Goal: Task Accomplishment & Management: Manage account settings

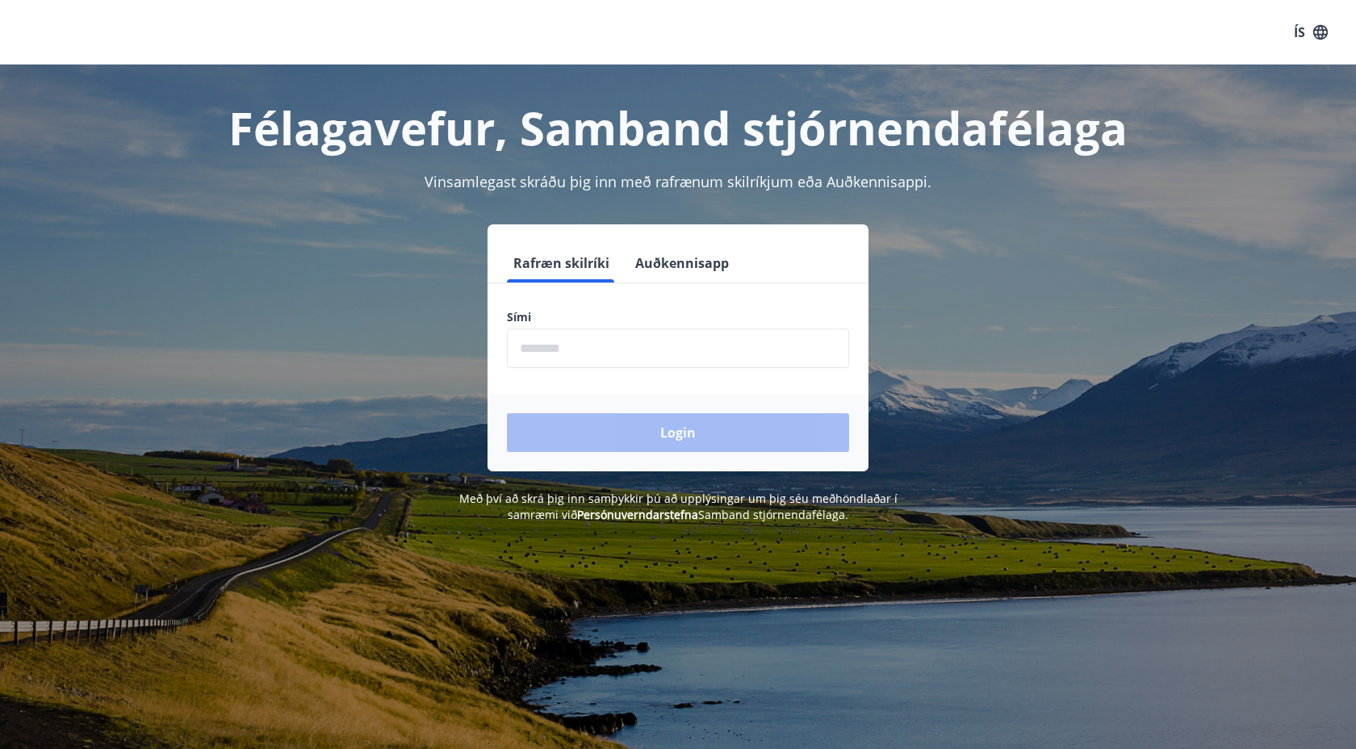
click at [572, 347] on input "phone" at bounding box center [678, 349] width 342 height 40
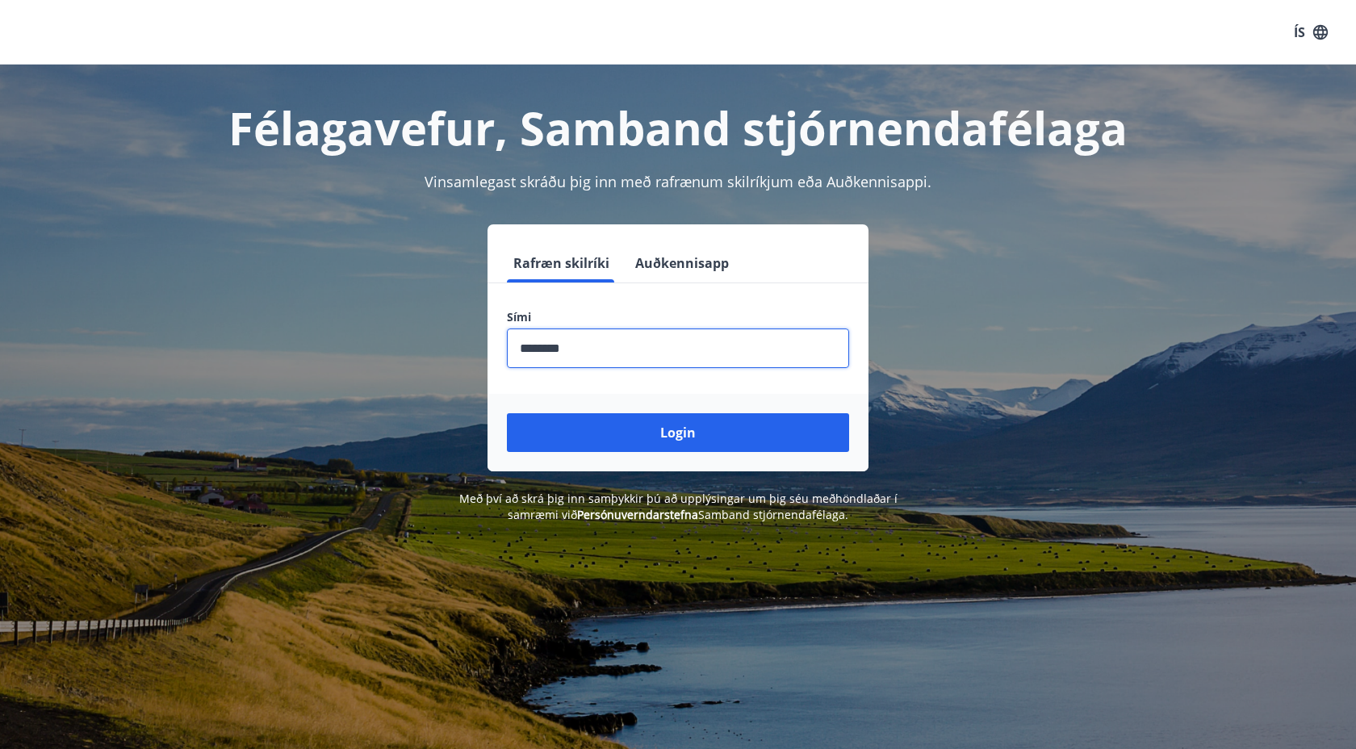
type input "********"
click at [507, 413] on button "Login" at bounding box center [678, 432] width 342 height 39
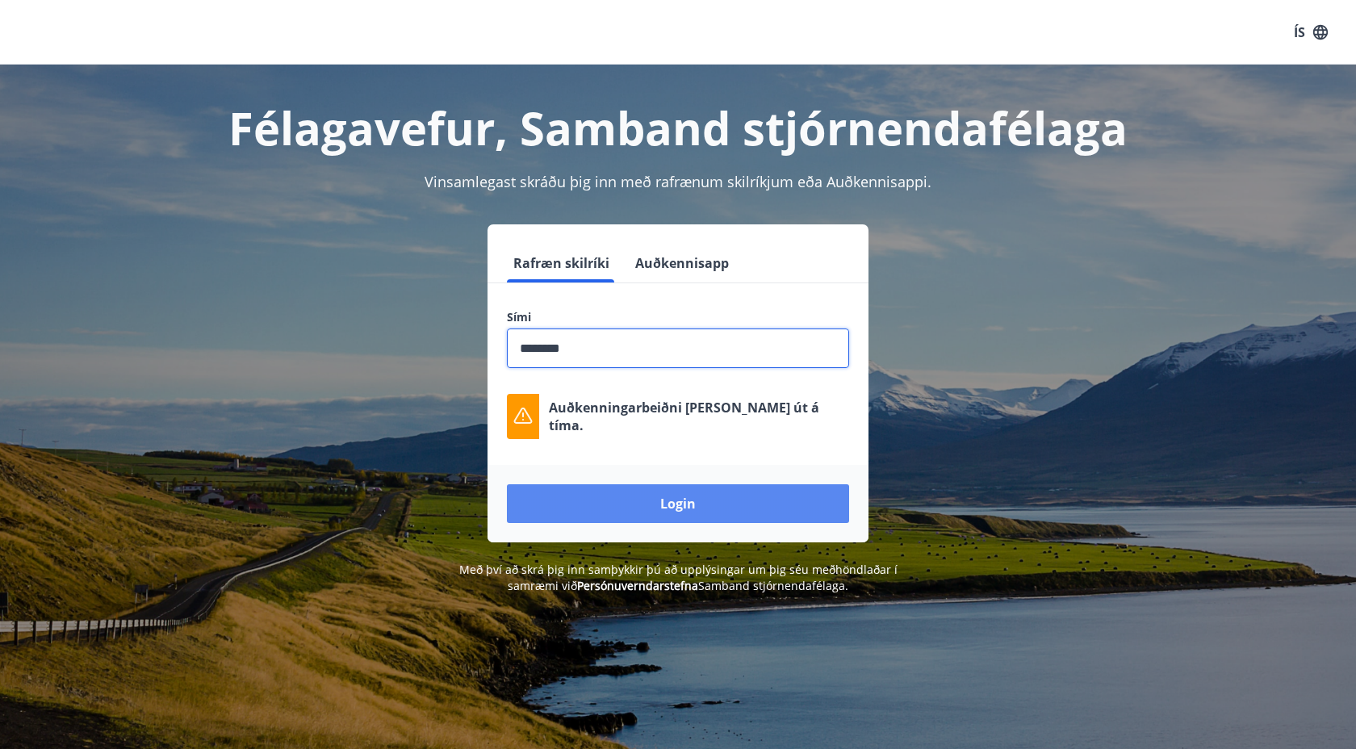
click at [614, 507] on button "Login" at bounding box center [678, 503] width 342 height 39
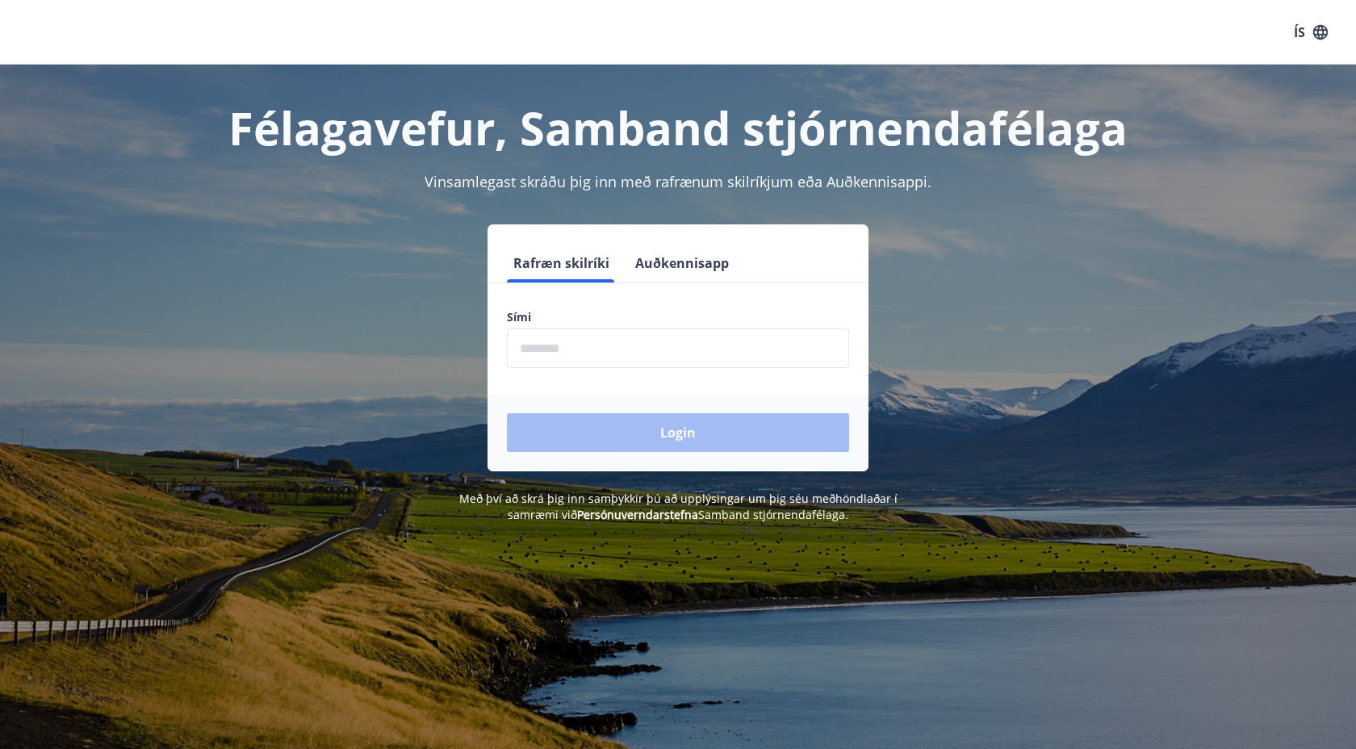
click at [663, 268] on button "Auðkennisapp" at bounding box center [682, 263] width 107 height 39
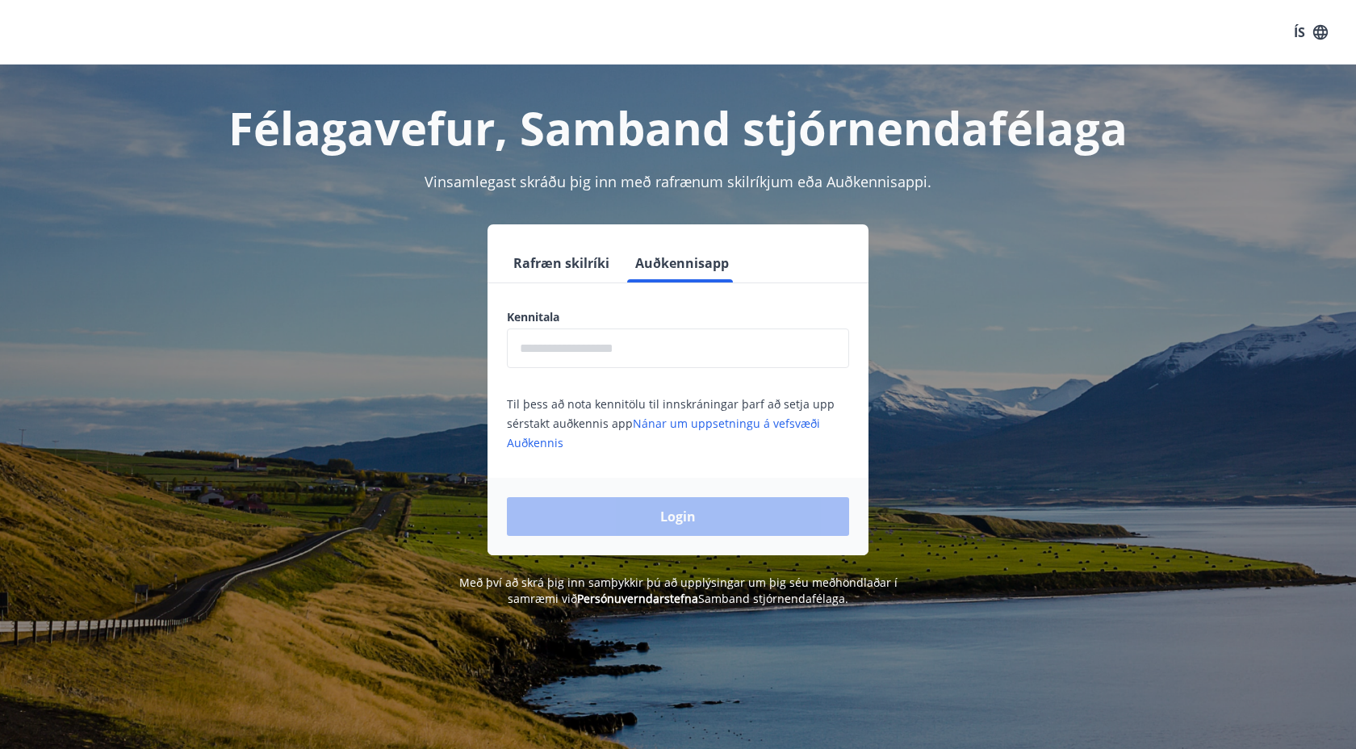
click at [631, 360] on input "text" at bounding box center [678, 349] width 342 height 40
click at [756, 424] on link "Nánar um uppsetningu á vefsvæði Auðkennis" at bounding box center [663, 433] width 313 height 35
click at [670, 356] on input "text" at bounding box center [678, 349] width 342 height 40
click at [535, 266] on button "Rafræn skilríki" at bounding box center [561, 263] width 109 height 39
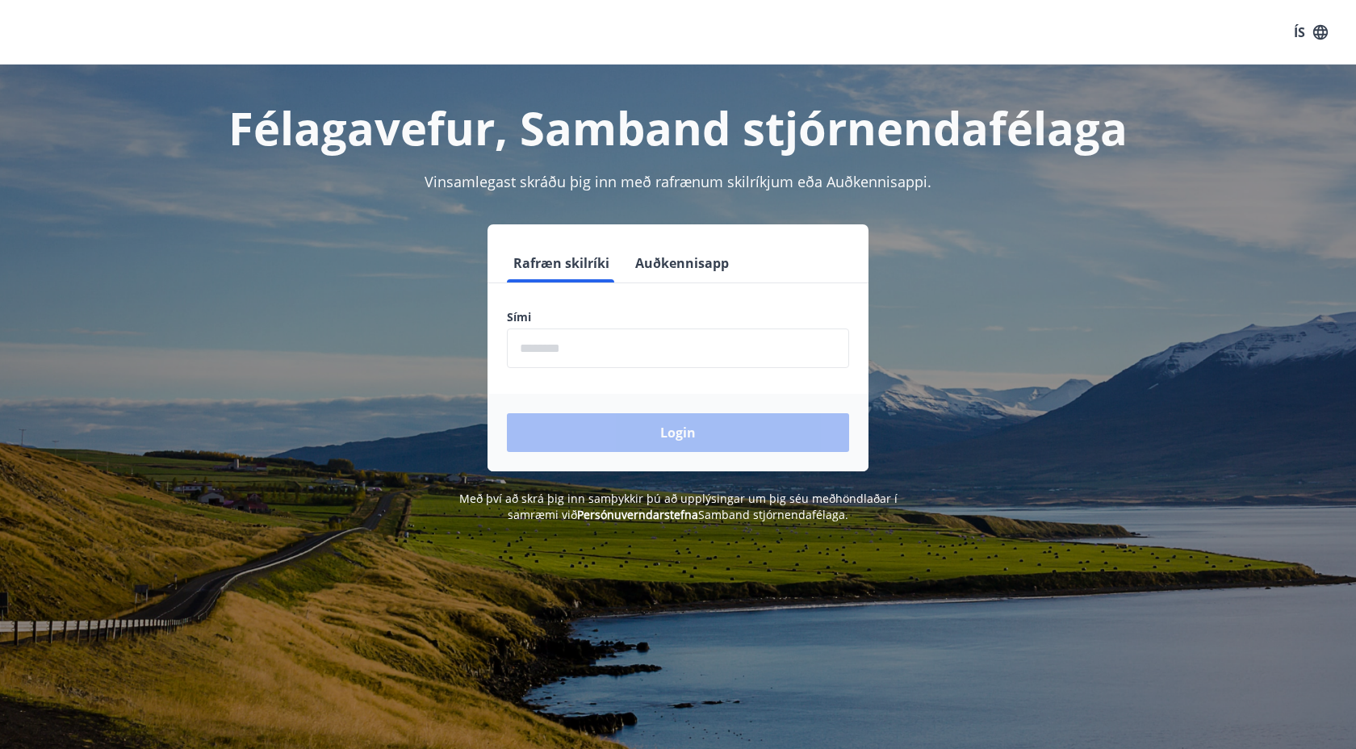
click at [579, 354] on input "phone" at bounding box center [678, 349] width 342 height 40
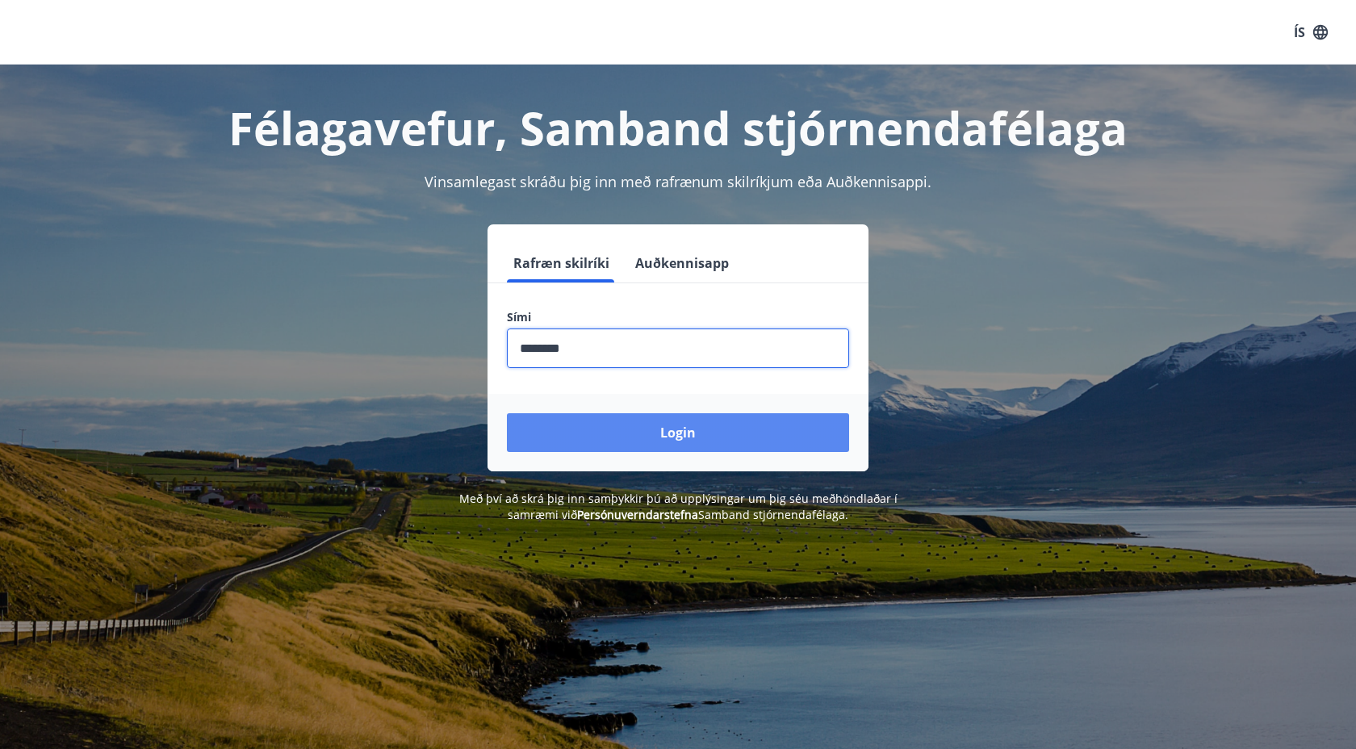
type input "********"
click at [659, 446] on button "Login" at bounding box center [678, 432] width 342 height 39
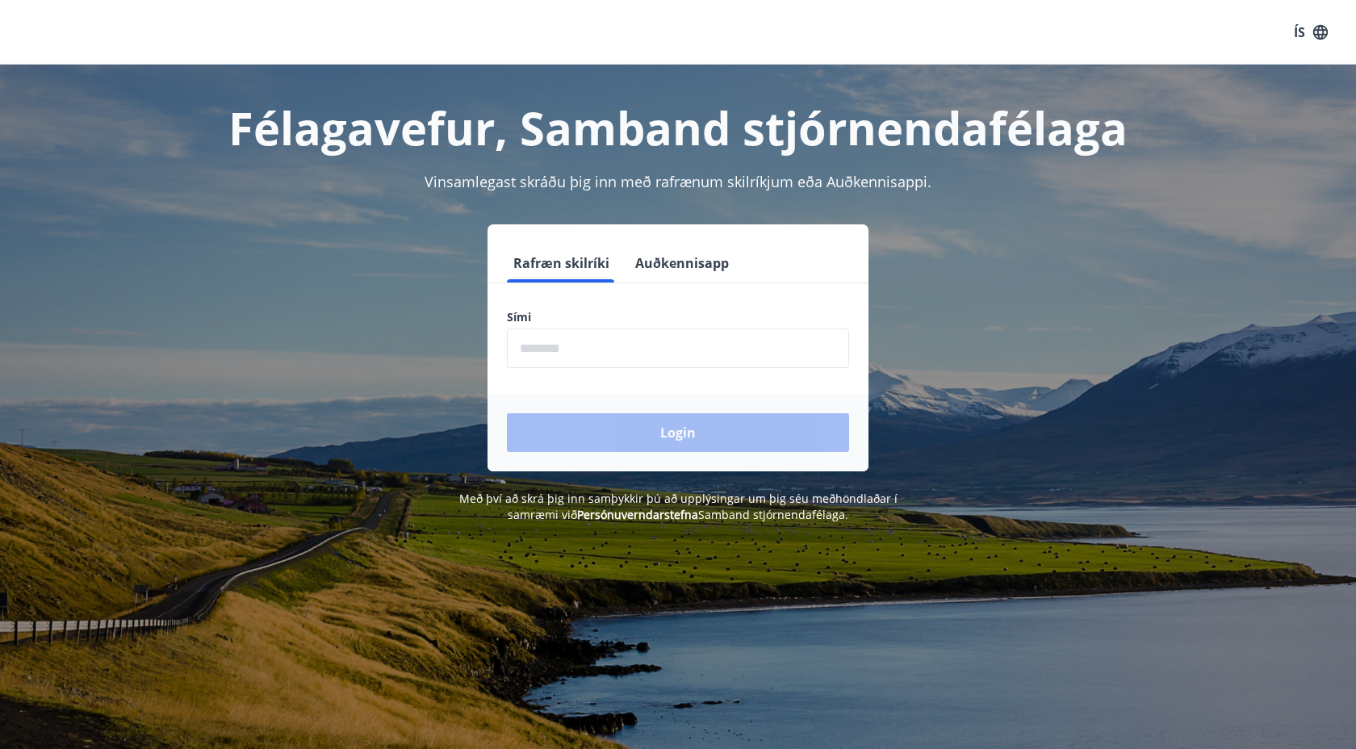
click at [697, 259] on button "Auðkennisapp" at bounding box center [682, 263] width 107 height 39
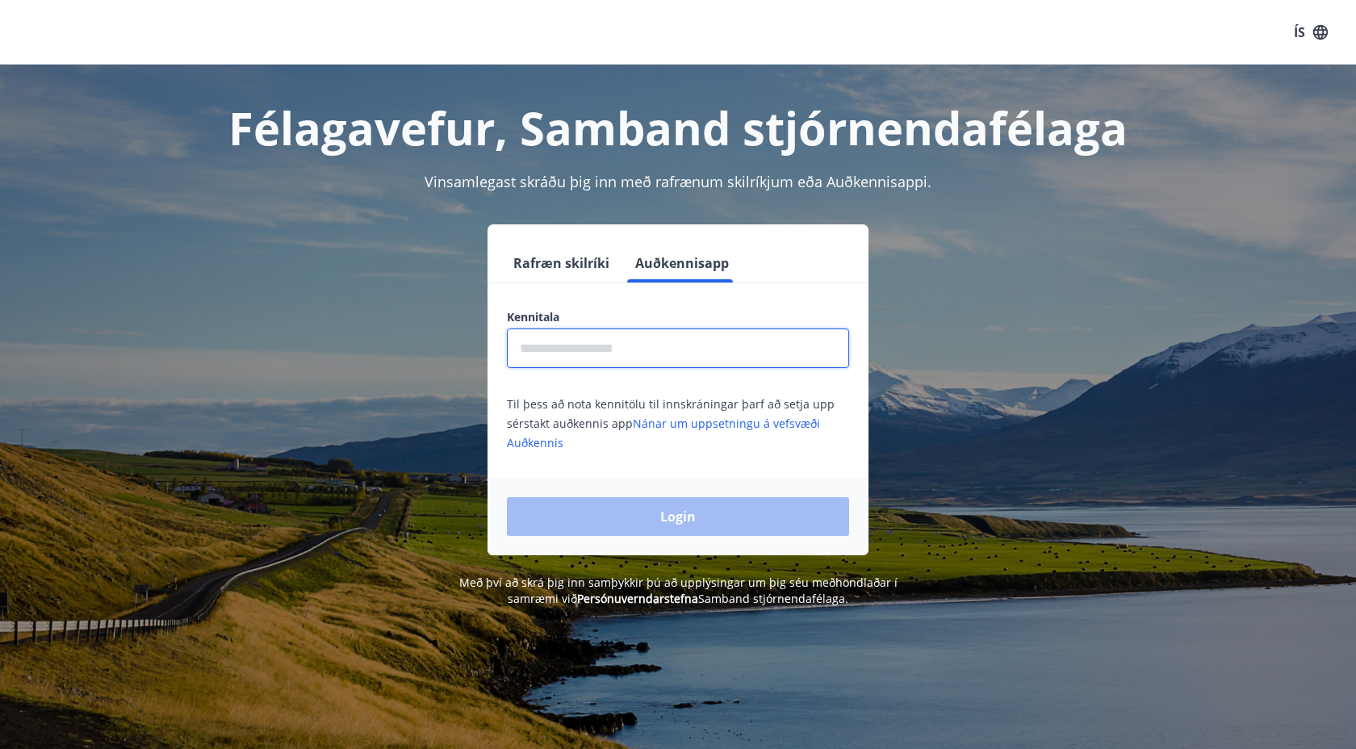
click at [707, 337] on input "text" at bounding box center [678, 349] width 342 height 40
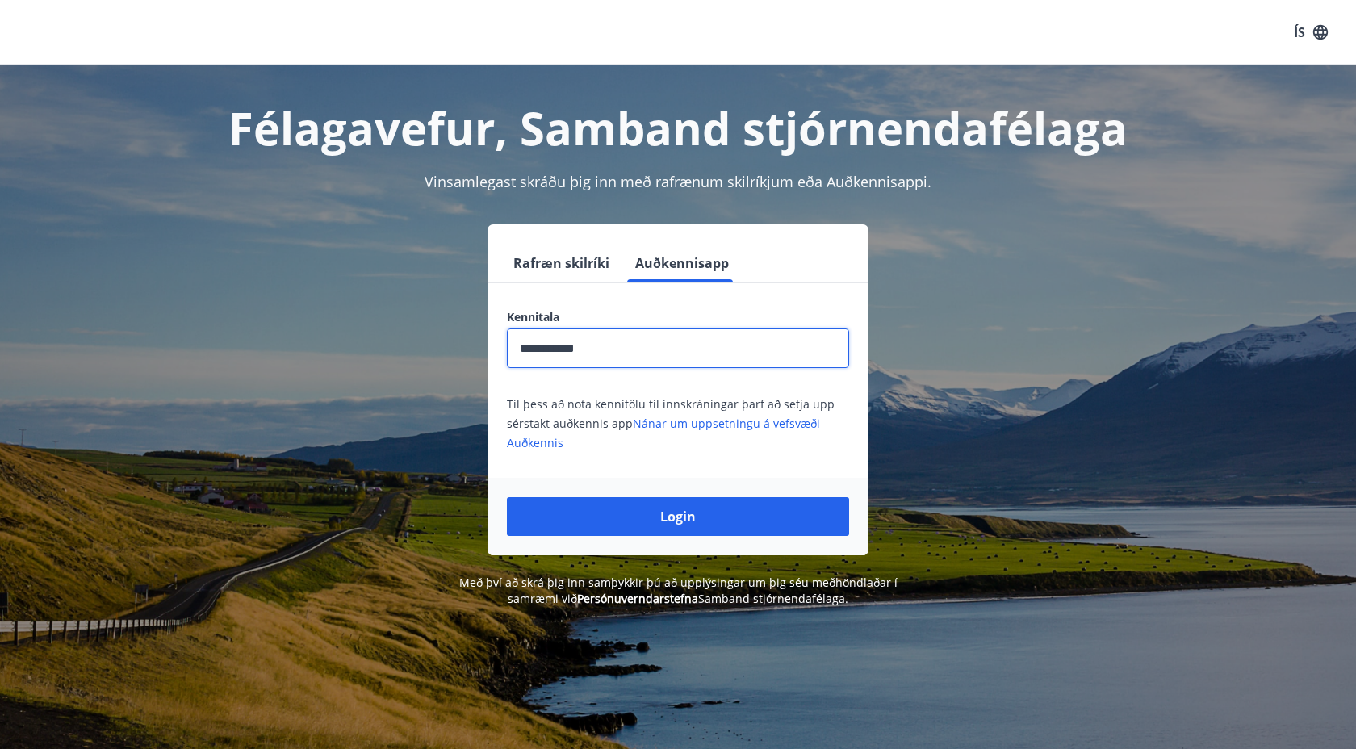
type input "**********"
click at [507, 497] on button "Login" at bounding box center [678, 516] width 342 height 39
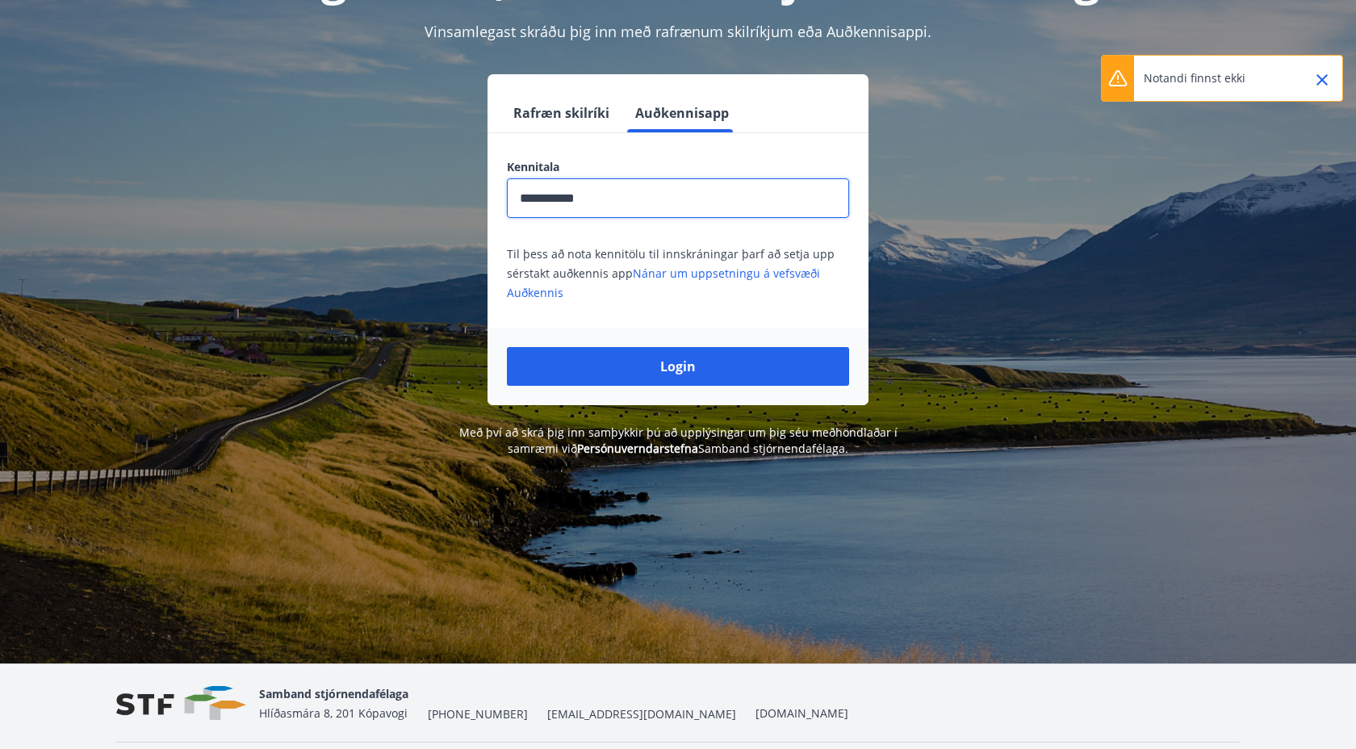
scroll to position [200, 0]
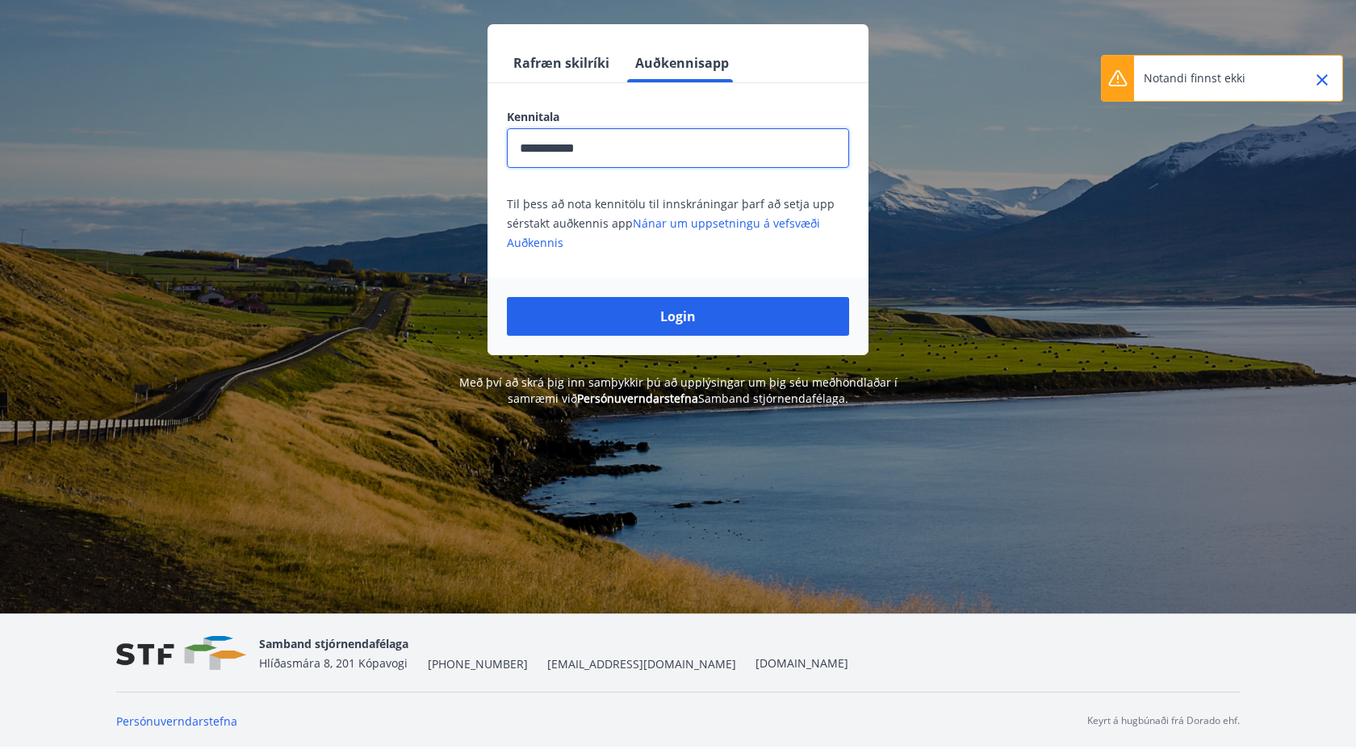
click at [192, 644] on img at bounding box center [181, 653] width 130 height 35
